Goal: Go to known website: Access a specific website the user already knows

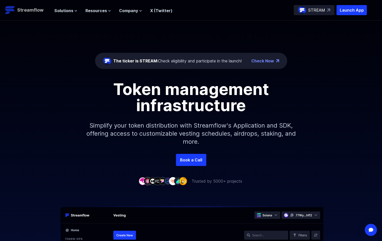
click at [34, 8] on p "Streamflow" at bounding box center [30, 10] width 26 height 7
click at [100, 8] on span "Resources" at bounding box center [96, 11] width 22 height 6
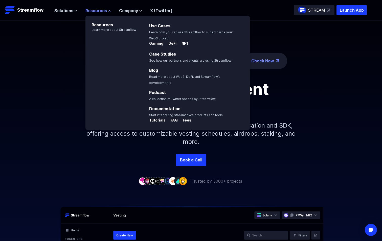
click at [101, 9] on span "Resources" at bounding box center [96, 11] width 22 height 6
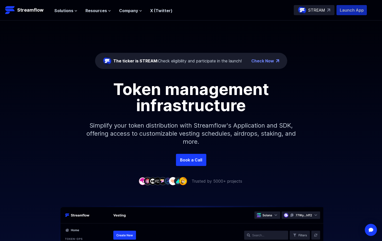
click at [348, 9] on p "Launch App" at bounding box center [352, 10] width 30 height 10
